Goal: Task Accomplishment & Management: Complete application form

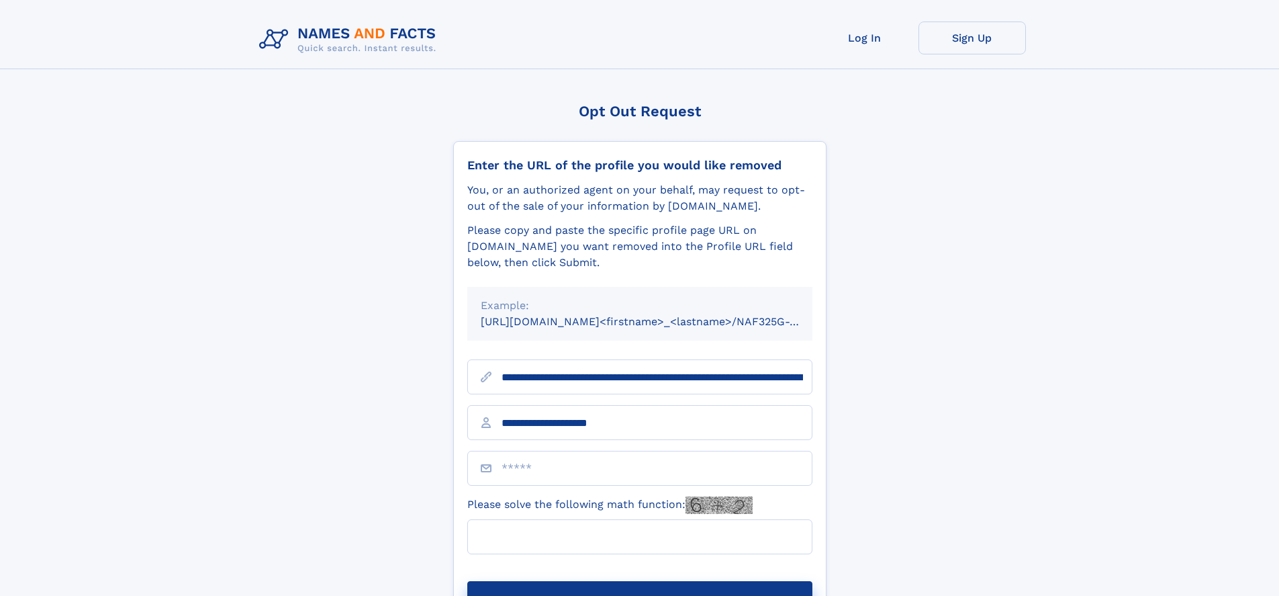
type input "**********"
type input "*"
click at [639, 581] on button "Submit Opt Out Request" at bounding box center [639, 602] width 345 height 43
